Goal: Information Seeking & Learning: Understand process/instructions

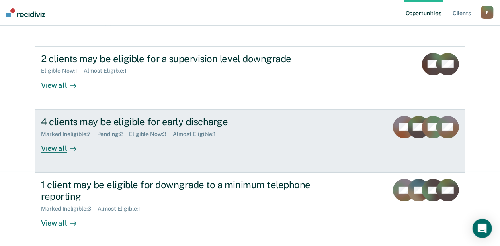
scroll to position [74, 0]
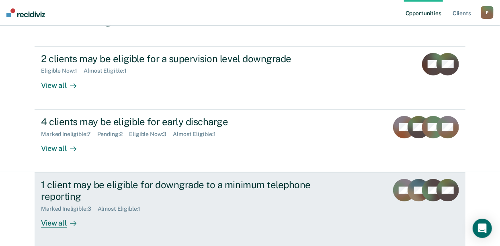
click at [54, 191] on div "1 client may be eligible for downgrade to a minimum telephone reporting" at bounding box center [182, 190] width 282 height 23
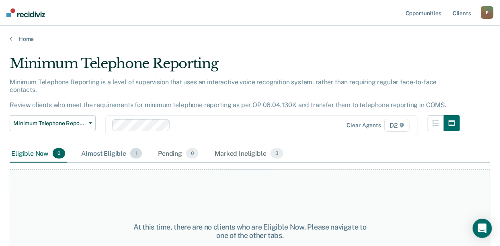
click at [100, 145] on div "Almost Eligible 1" at bounding box center [112, 154] width 64 height 18
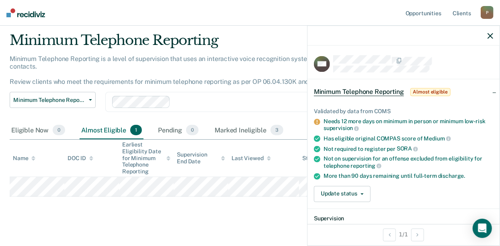
click at [244, 211] on main "Minimum Telephone Reporting Minimum Telephone Reporting is a level of supervisi…" at bounding box center [250, 135] width 500 height 233
click at [261, 98] on div at bounding box center [247, 102] width 147 height 9
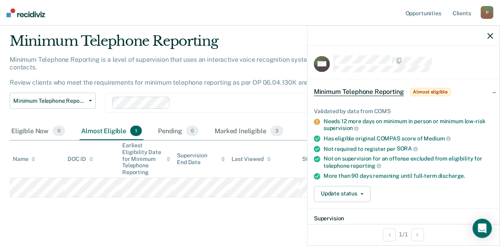
scroll to position [23, 0]
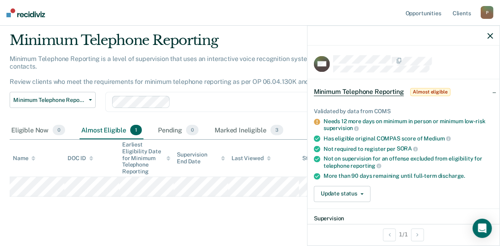
click at [210, 98] on div at bounding box center [247, 102] width 147 height 9
